Goal: Task Accomplishment & Management: Manage account settings

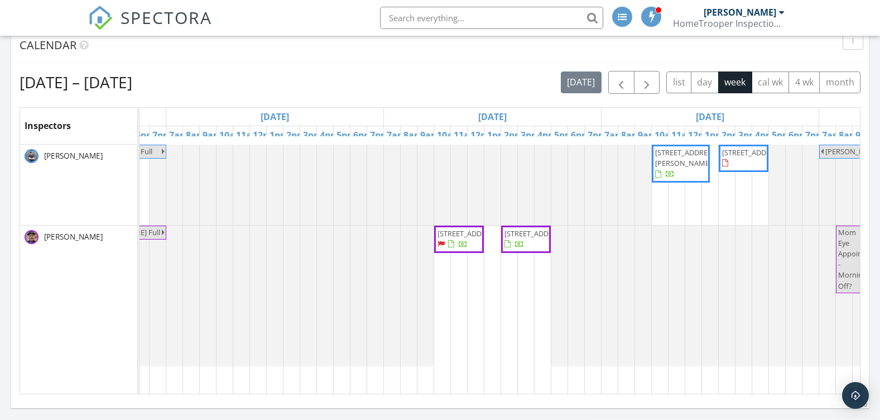
scroll to position [0, 194]
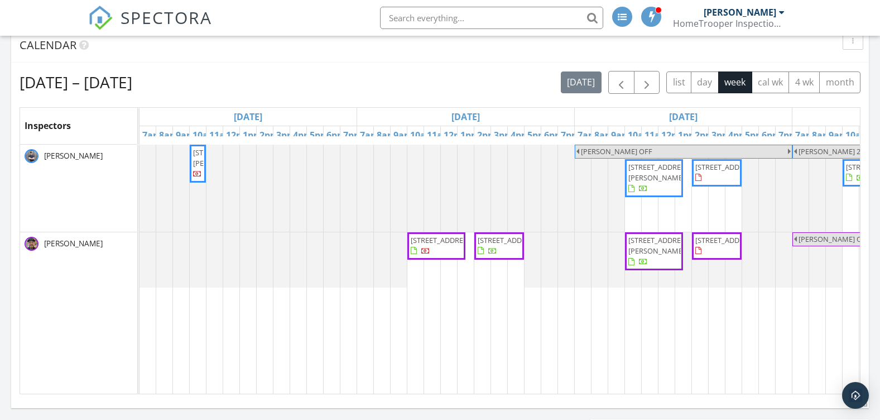
click at [425, 245] on span "[STREET_ADDRESS]" at bounding box center [442, 240] width 63 height 10
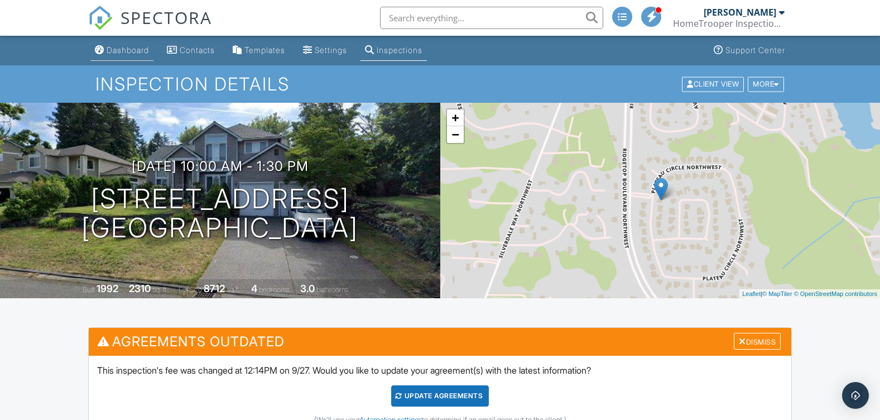
click at [136, 49] on div "Dashboard" at bounding box center [128, 49] width 42 height 9
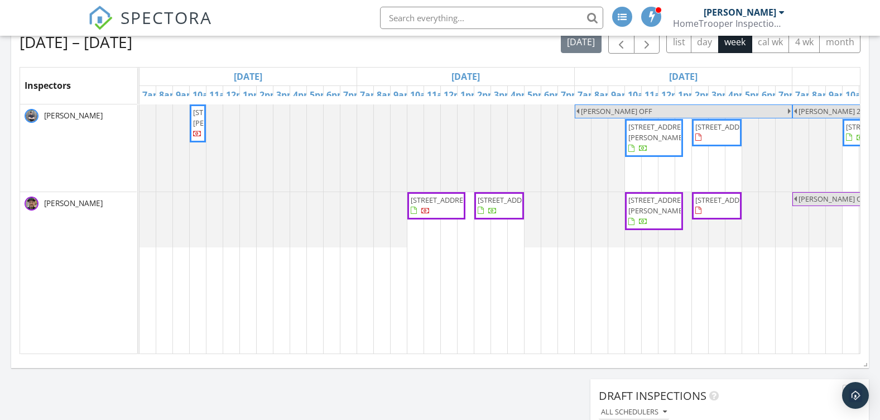
scroll to position [391, 0]
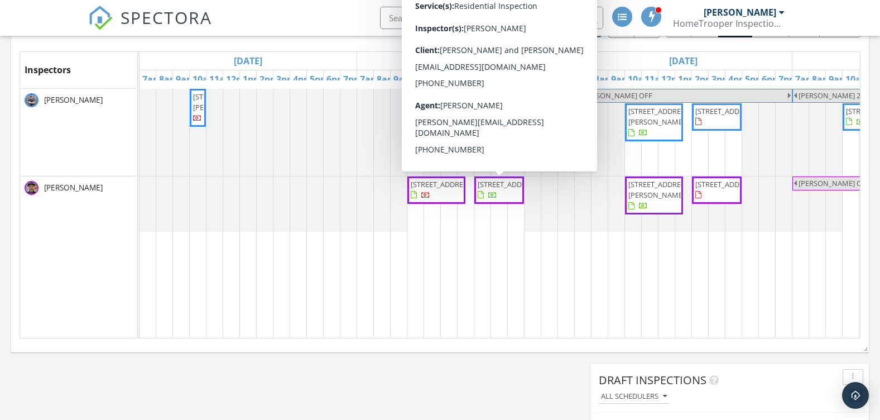
click at [508, 189] on span "[STREET_ADDRESS]" at bounding box center [509, 184] width 63 height 10
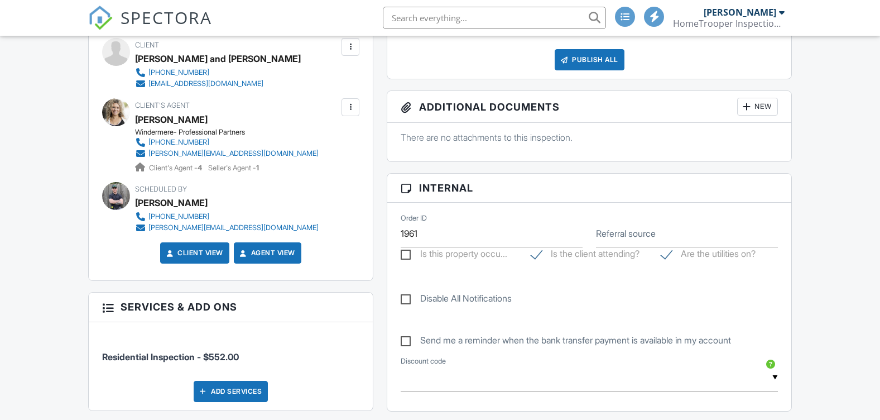
click at [123, 109] on div at bounding box center [116, 112] width 28 height 28
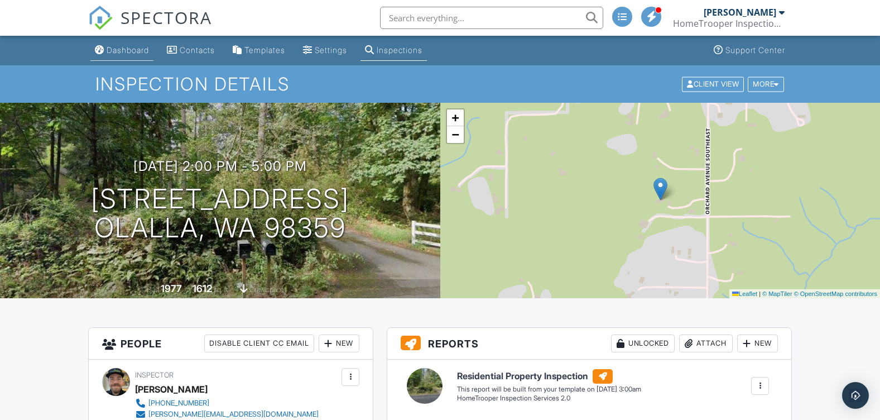
click at [127, 43] on link "Dashboard" at bounding box center [121, 50] width 63 height 21
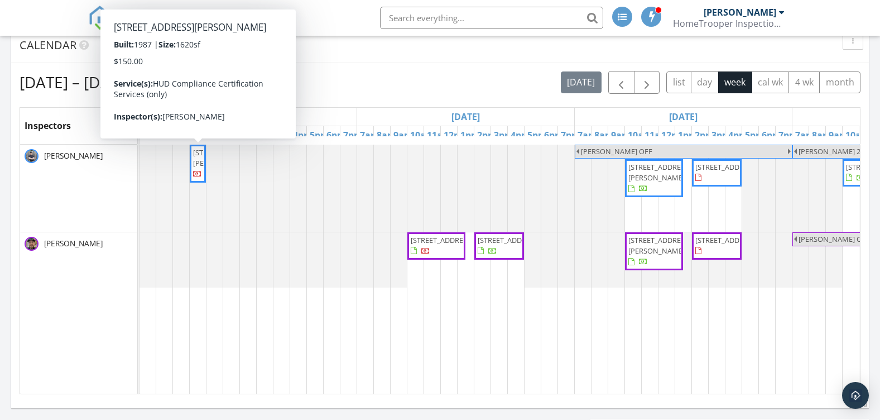
click at [201, 168] on span "6181 Holland Rd NW, Bremerton 98311" at bounding box center [224, 157] width 63 height 21
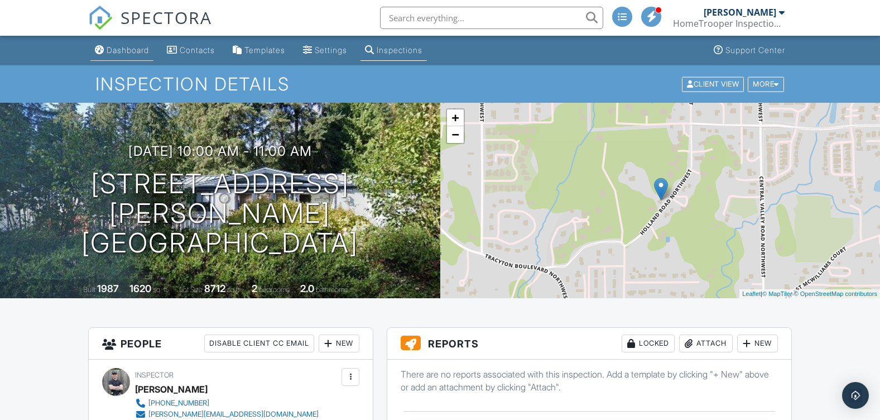
click at [128, 49] on div "Dashboard" at bounding box center [128, 49] width 42 height 9
